Goal: Information Seeking & Learning: Learn about a topic

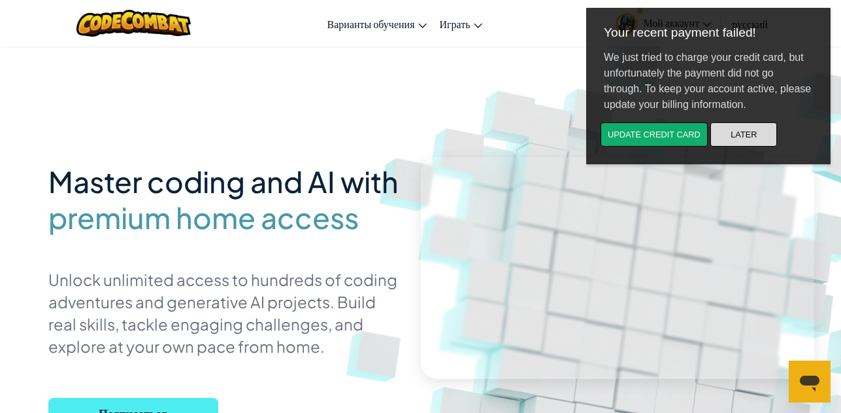
click at [730, 131] on button "Later" at bounding box center [744, 134] width 67 height 24
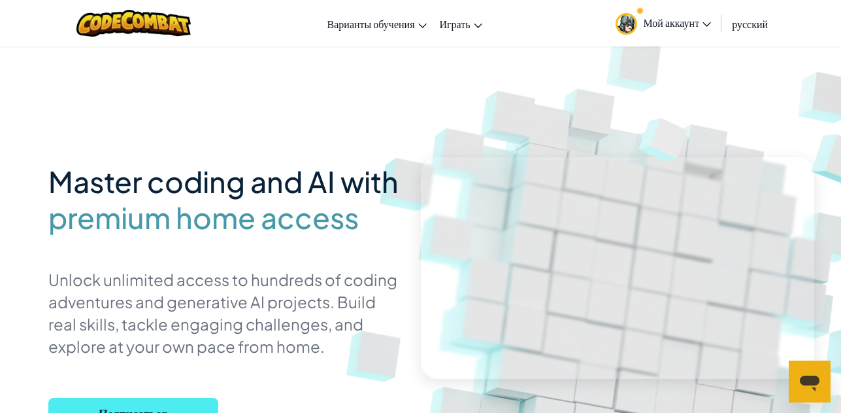
click at [703, 22] on icon at bounding box center [707, 24] width 8 height 5
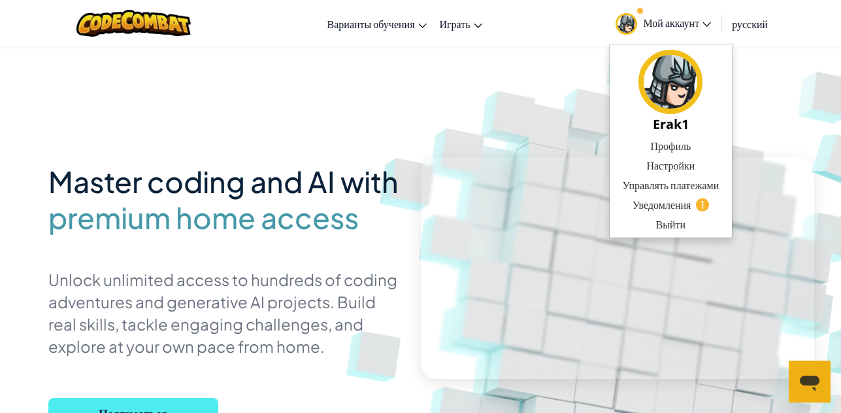
click at [741, 106] on img at bounding box center [630, 288] width 726 height 726
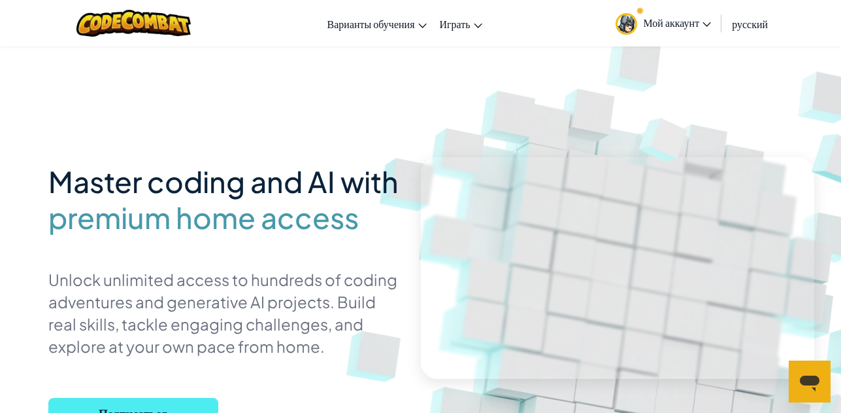
click at [142, 96] on div "Master coding and AI with premium home access Unlock unlimited access to hundre…" at bounding box center [420, 284] width 745 height 477
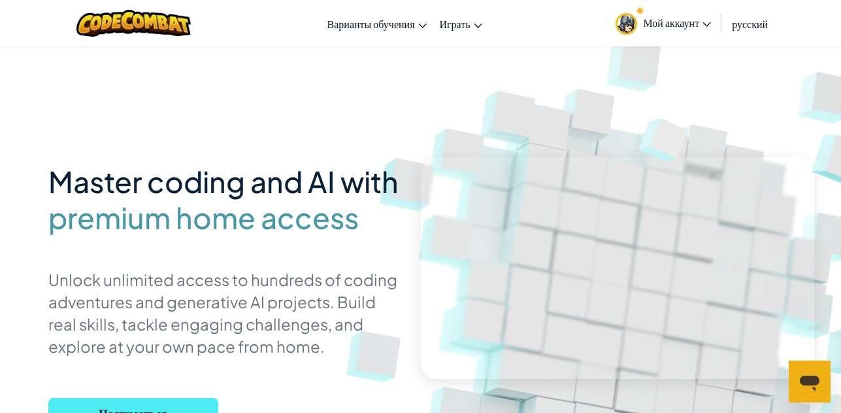
click at [142, 96] on div "Master coding and AI with premium home access Unlock unlimited access to hundre…" at bounding box center [420, 284] width 745 height 477
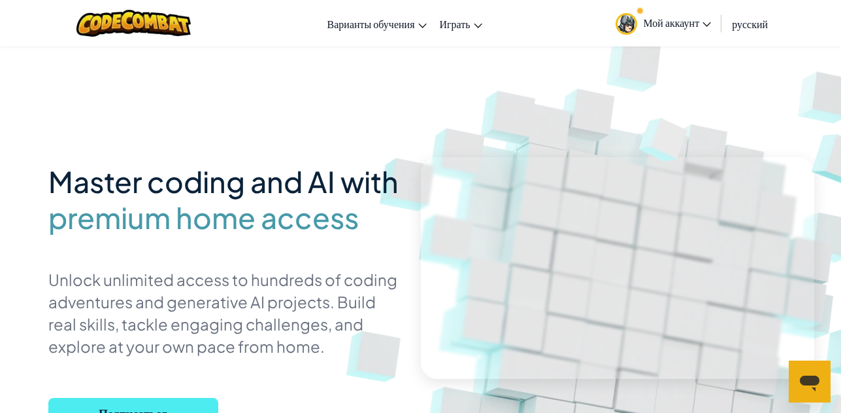
click at [142, 96] on div "Master coding and AI with premium home access Unlock unlimited access to hundre…" at bounding box center [420, 284] width 745 height 477
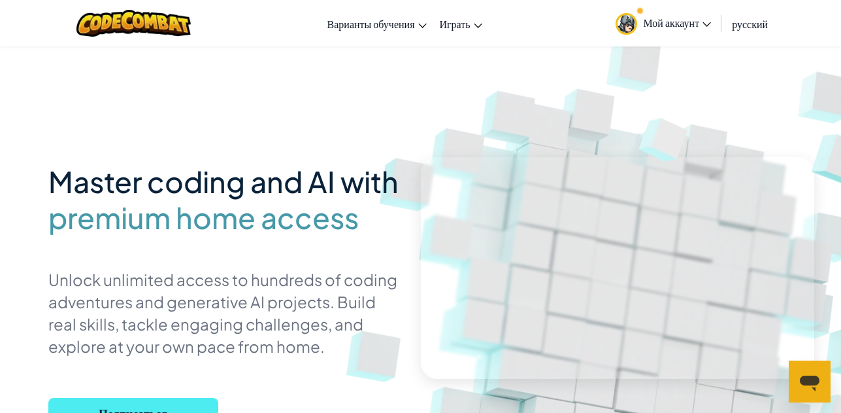
click at [142, 96] on div "Master coding and AI with premium home access Unlock unlimited access to hundre…" at bounding box center [420, 284] width 745 height 477
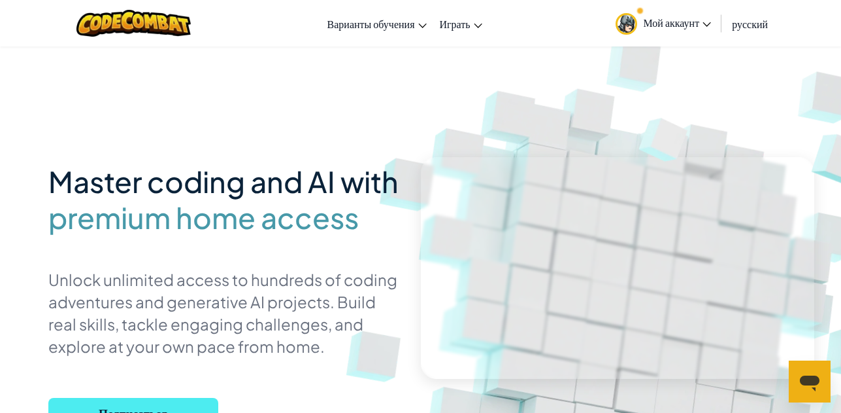
click at [142, 96] on div "Master coding and AI with premium home access Unlock unlimited access to hundre…" at bounding box center [420, 284] width 745 height 477
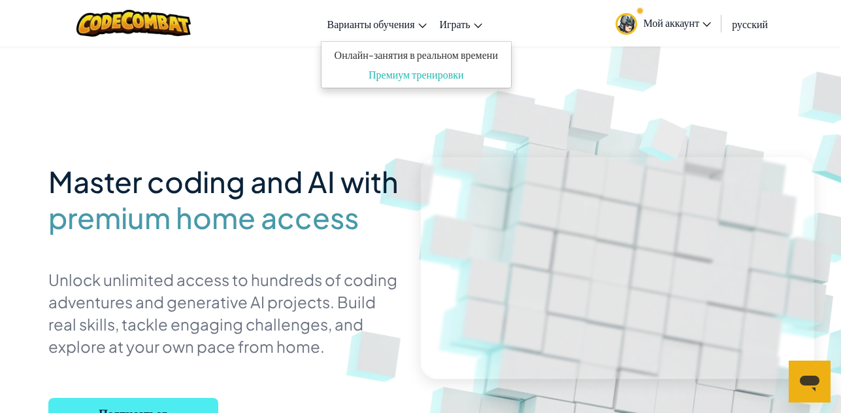
drag, startPoint x: 449, startPoint y: 24, endPoint x: 421, endPoint y: 29, distance: 28.6
click at [440, 29] on span "Играть" at bounding box center [455, 24] width 31 height 14
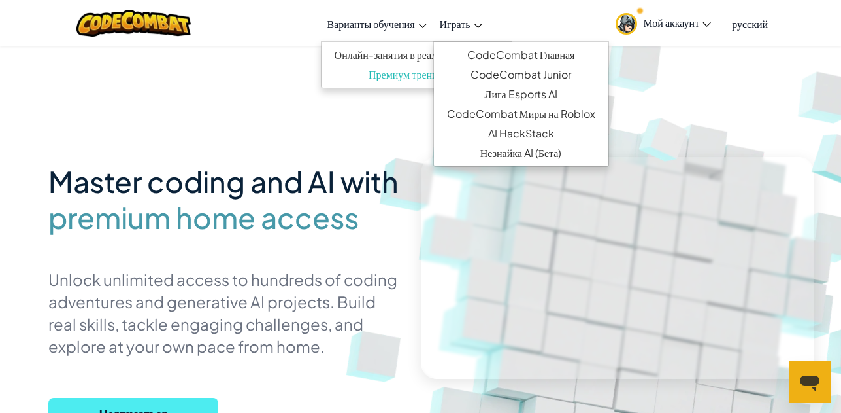
click at [421, 29] on link "Варианты обучения" at bounding box center [377, 23] width 112 height 35
click at [409, 29] on span "Варианты обучения" at bounding box center [372, 24] width 88 height 14
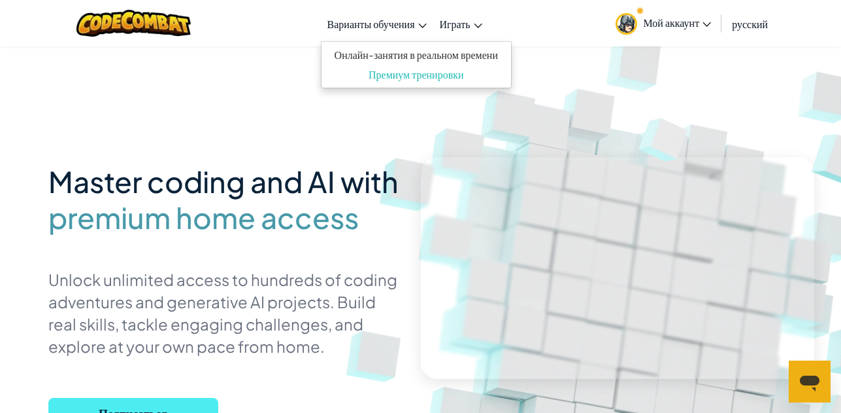
click at [409, 29] on span "Варианты обучения" at bounding box center [372, 24] width 88 height 14
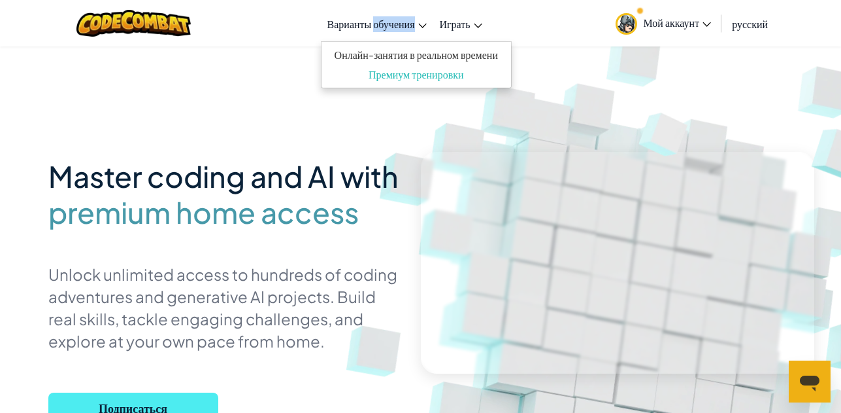
scroll to position [392, 0]
